Goal: Navigation & Orientation: Find specific page/section

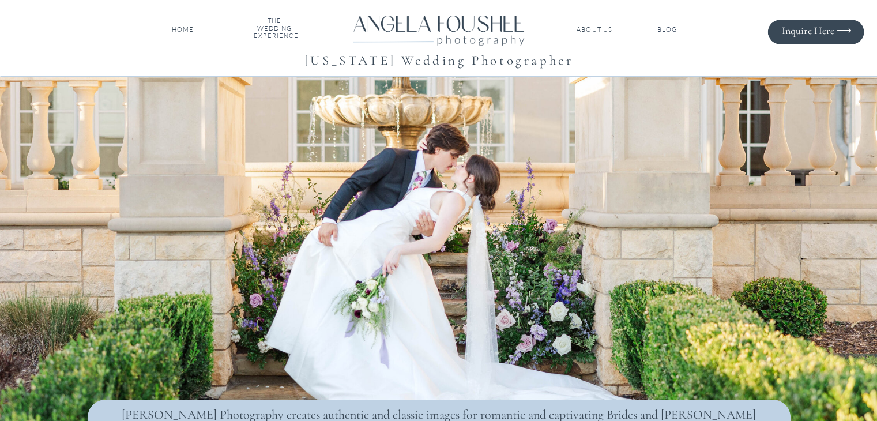
click at [597, 31] on nav "ABOUT US" at bounding box center [594, 30] width 39 height 8
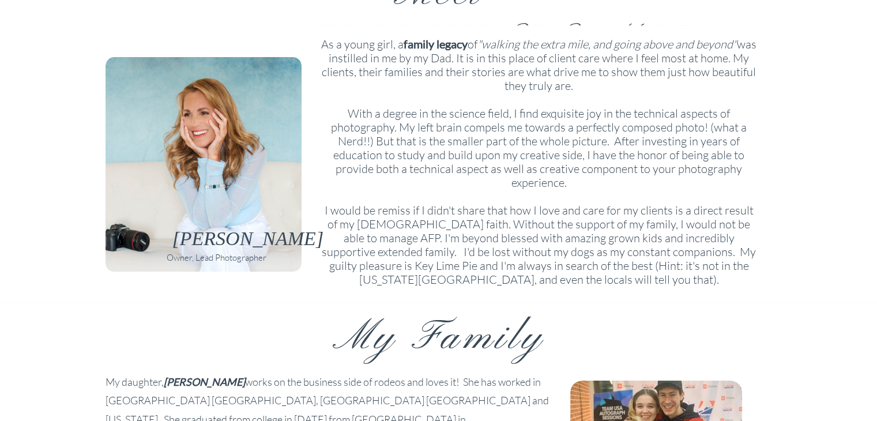
scroll to position [127, 0]
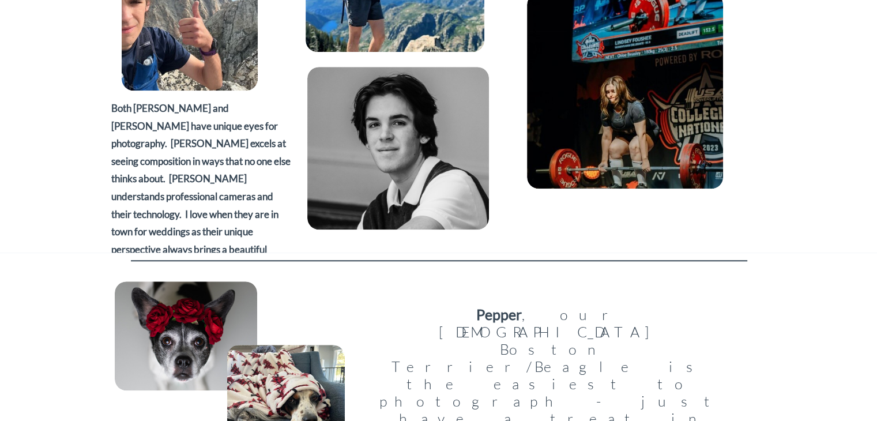
scroll to position [878, 0]
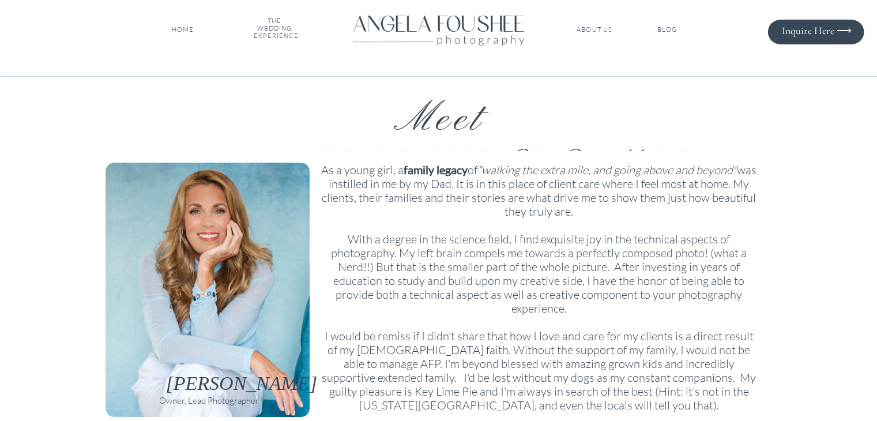
click at [182, 31] on nav "HOME" at bounding box center [183, 30] width 27 height 8
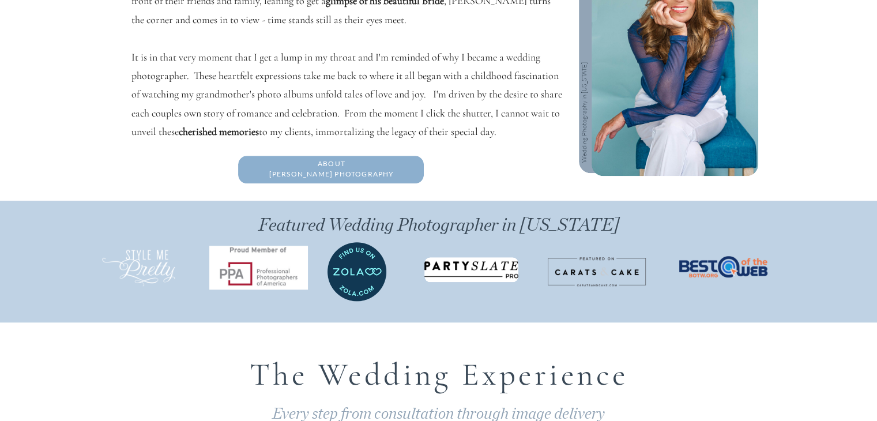
scroll to position [1107, 0]
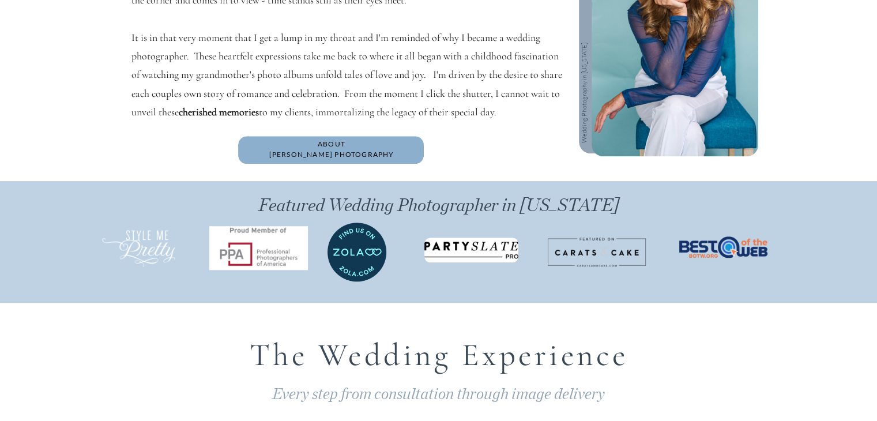
click at [329, 150] on h2 "About [PERSON_NAME] Photography" at bounding box center [331, 149] width 165 height 21
